Goal: Find specific page/section: Find specific page/section

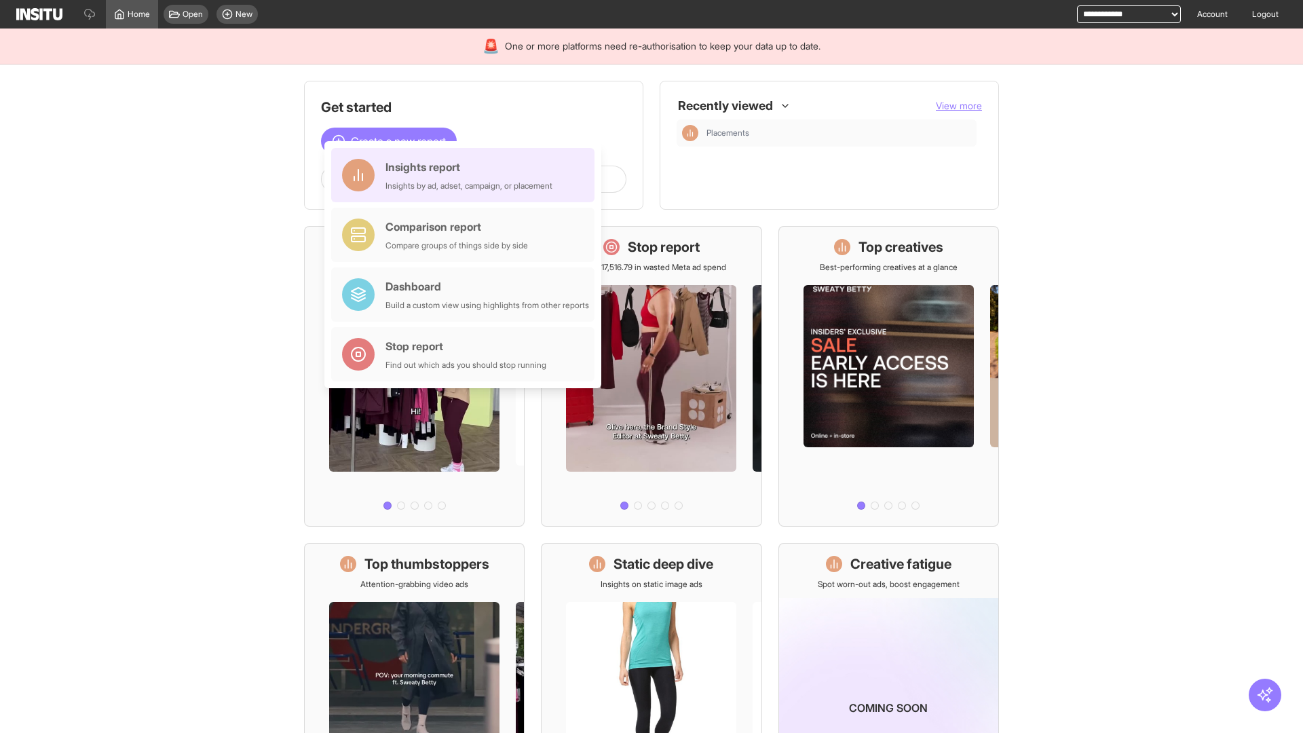
click at [466, 175] on div "Insights report Insights by ad, adset, campaign, or placement" at bounding box center [468, 175] width 167 height 33
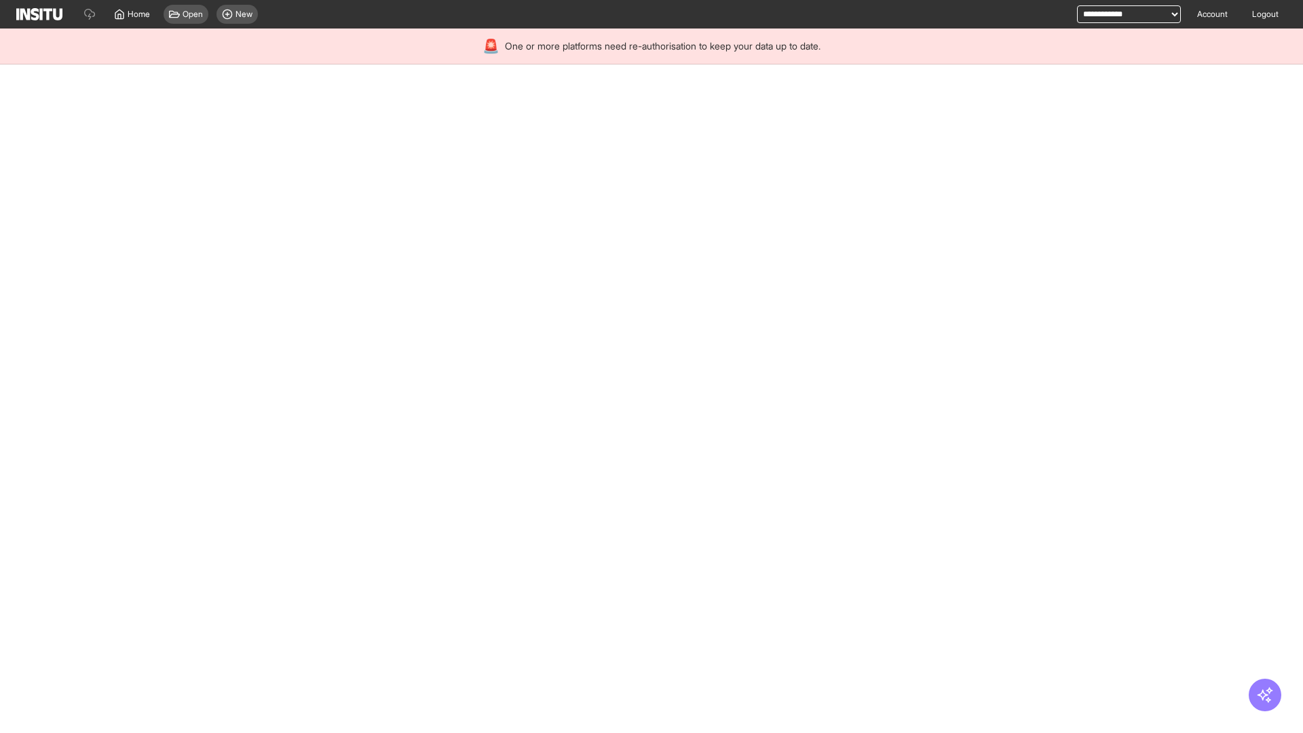
select select "**"
